Goal: Navigation & Orientation: Find specific page/section

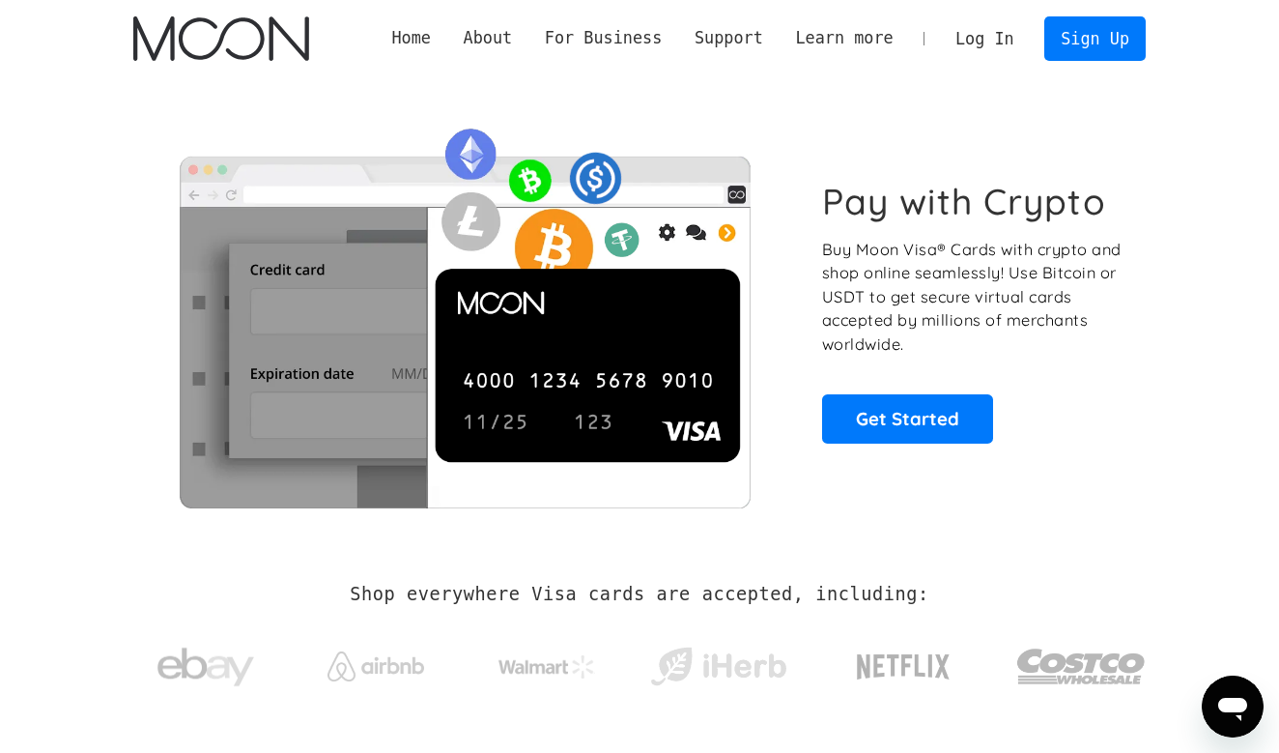
click at [986, 41] on link "Log In" at bounding box center [984, 38] width 91 height 43
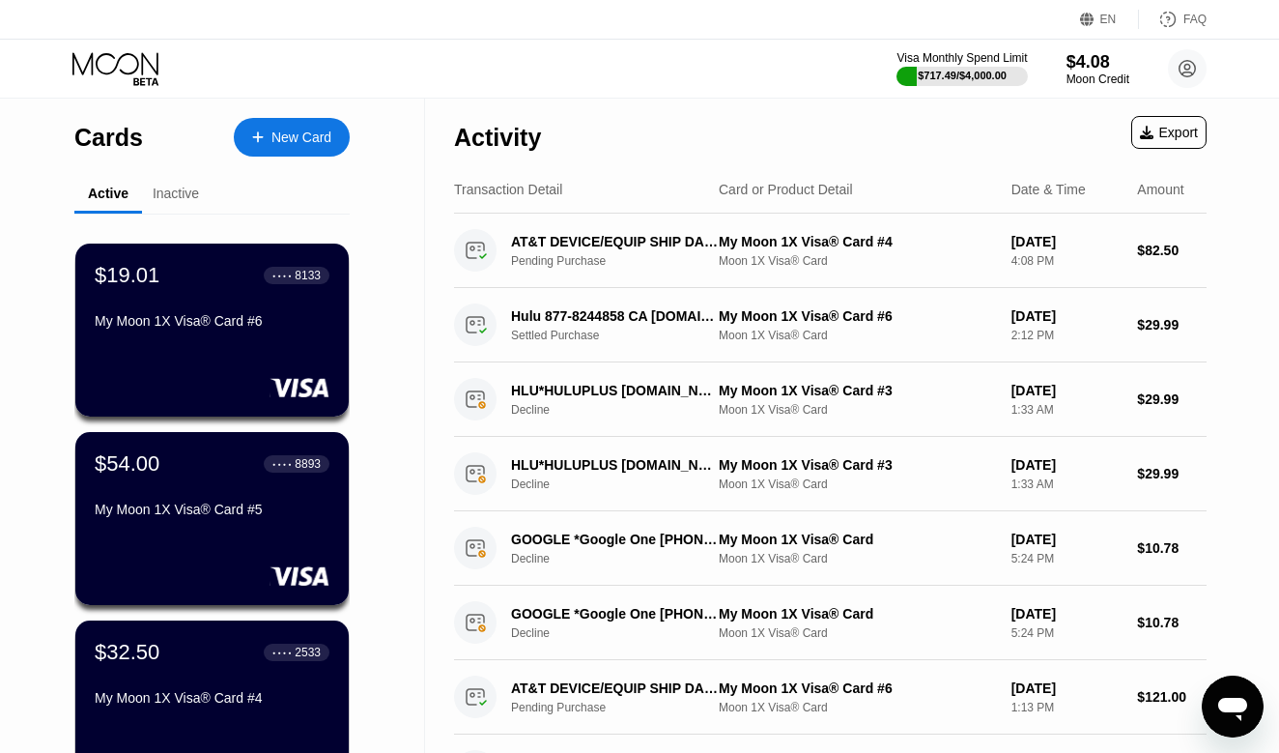
click at [388, 488] on div "Cards New Card Active Inactive $19.01 ● ● ● ● 8133 My Moon 1X Visa® Card #6 $54…" at bounding box center [212, 655] width 425 height 1113
click at [367, 189] on div "Cards New Card Active Inactive $19.01 ● ● ● ● 8133 My Moon 1X Visa® Card #6 $54…" at bounding box center [212, 655] width 425 height 1113
